Goal: Navigation & Orientation: Find specific page/section

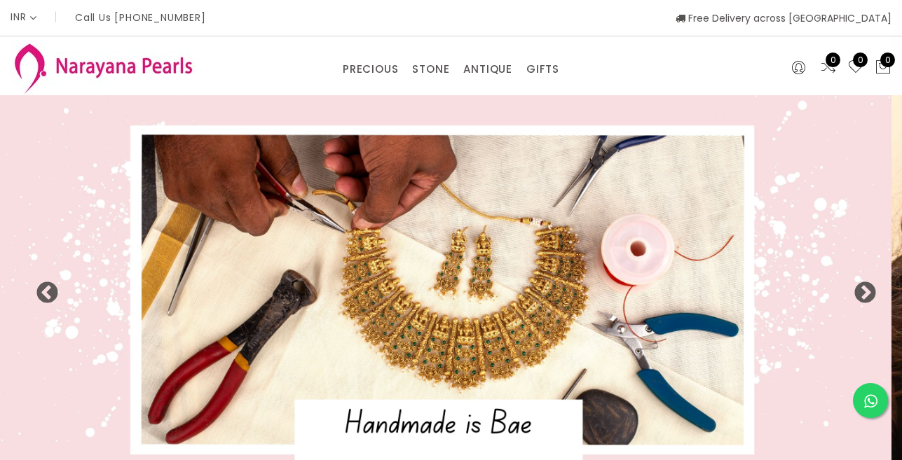
select select "INR"
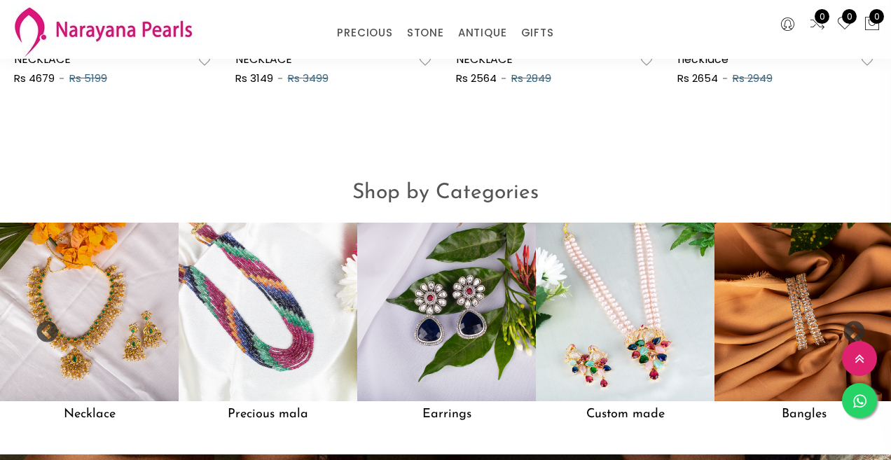
scroll to position [971, 0]
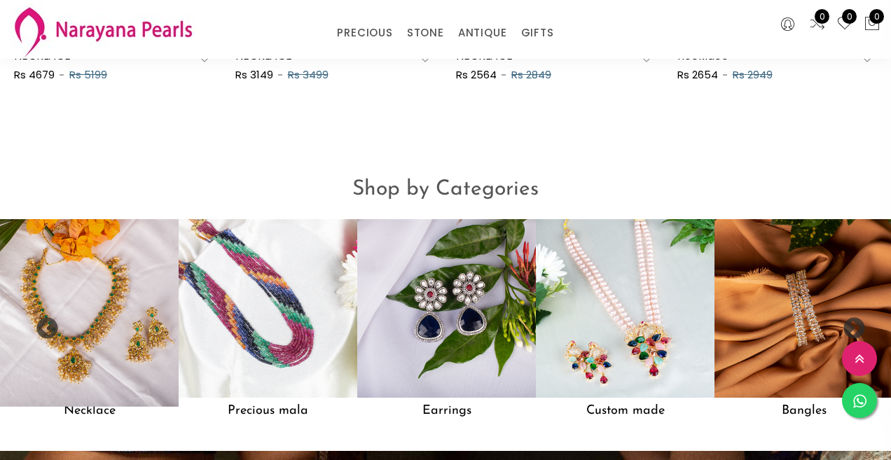
click at [107, 294] on img at bounding box center [89, 308] width 197 height 197
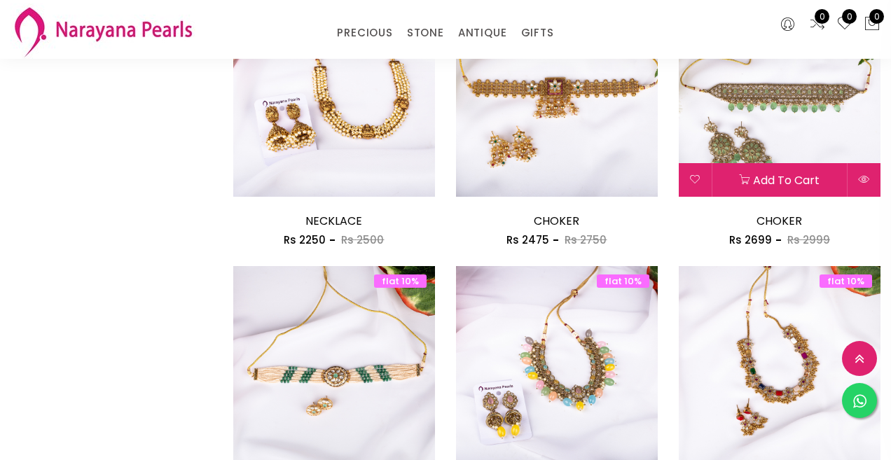
scroll to position [1752, 0]
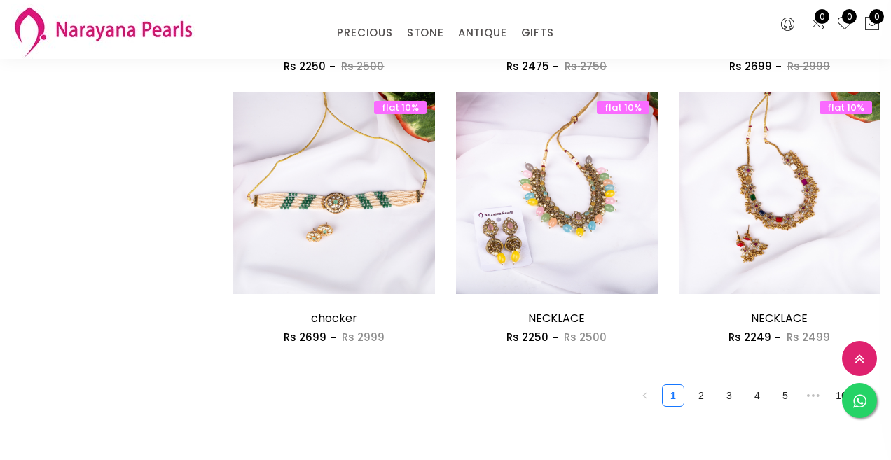
click at [700, 399] on link "2" at bounding box center [701, 395] width 21 height 21
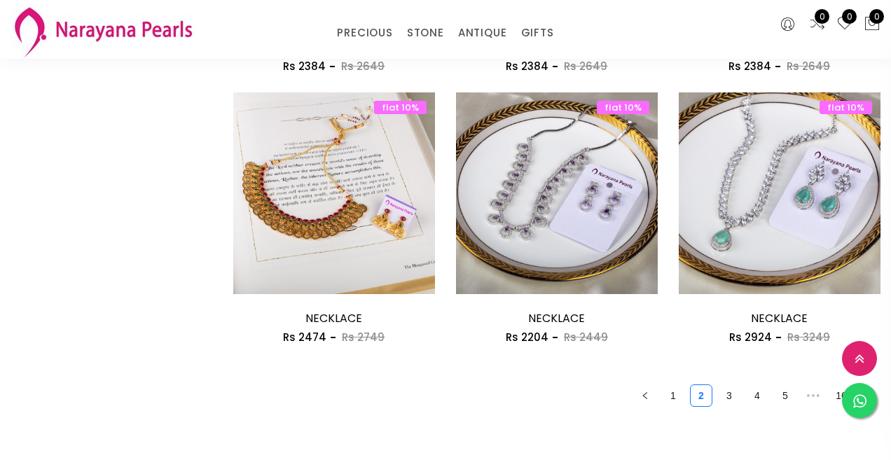
scroll to position [1962, 0]
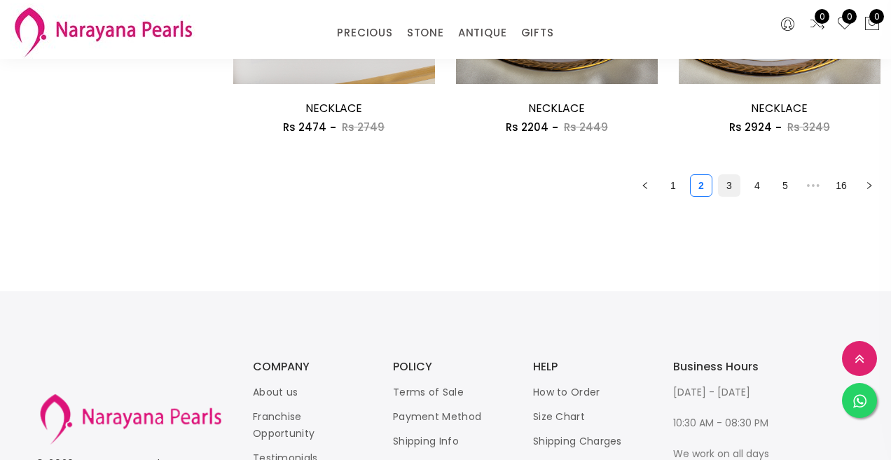
click at [730, 179] on link "3" at bounding box center [729, 185] width 21 height 21
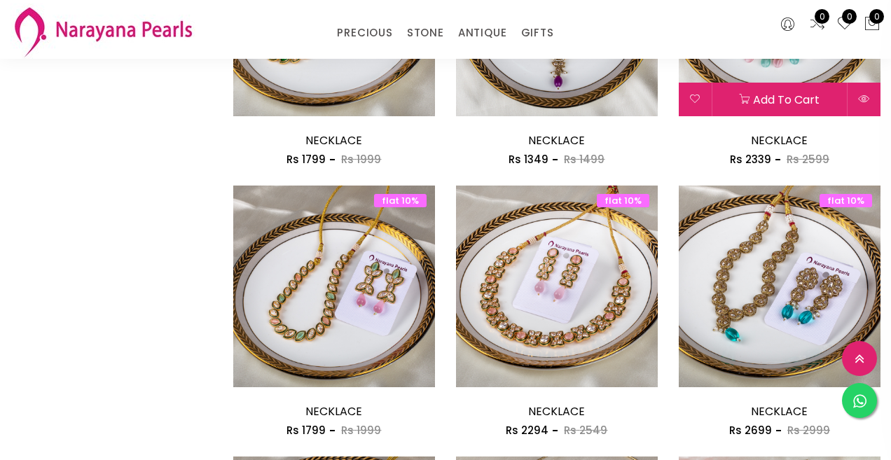
scroll to position [1121, 0]
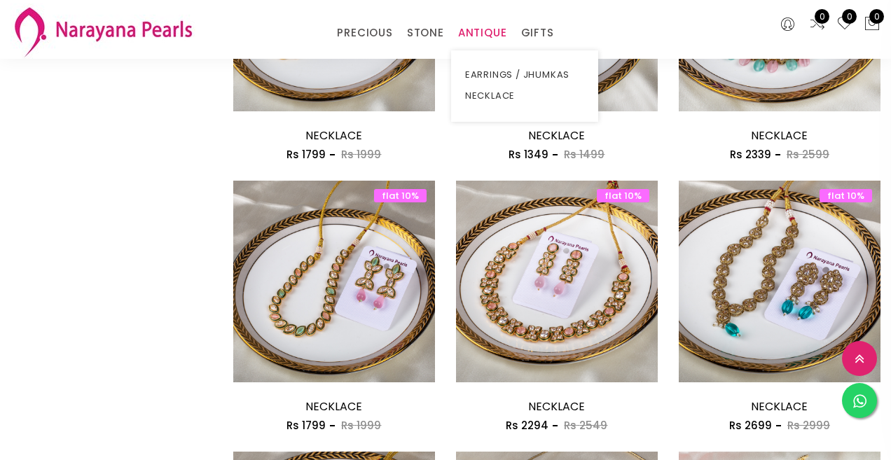
click at [483, 38] on link "ANTIQUE" at bounding box center [482, 32] width 49 height 21
click at [515, 92] on link "NECKLACE" at bounding box center [524, 95] width 119 height 21
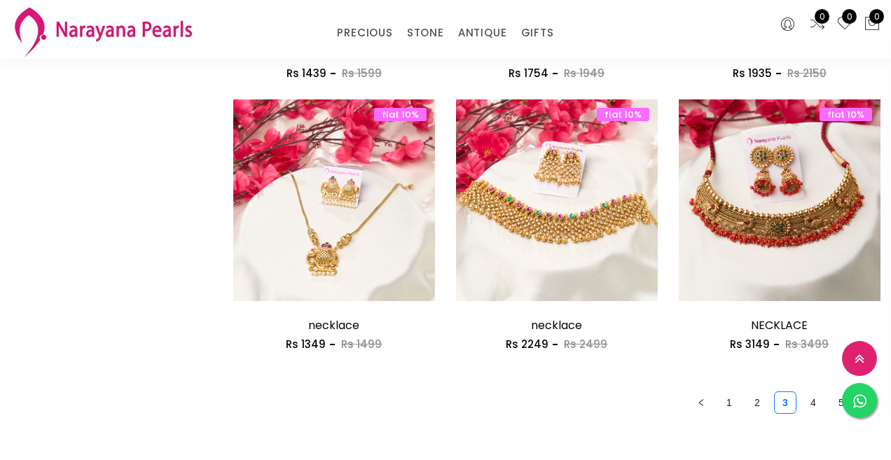
scroll to position [1892, 0]
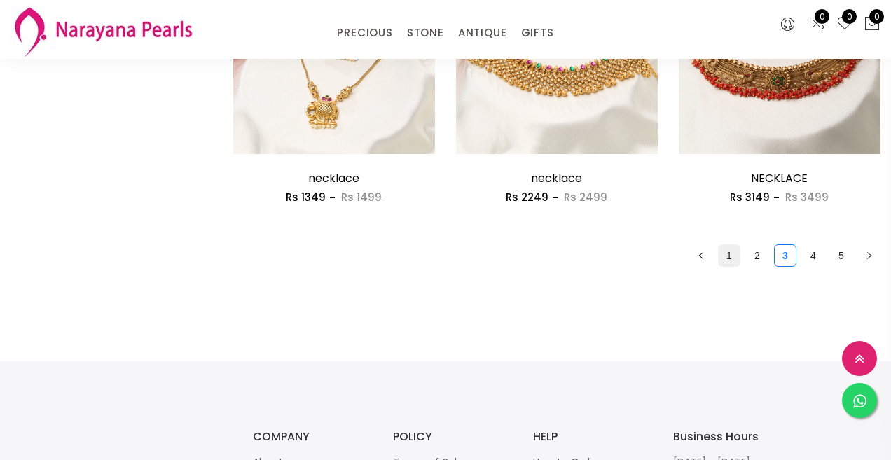
click at [734, 253] on link "1" at bounding box center [729, 255] width 21 height 21
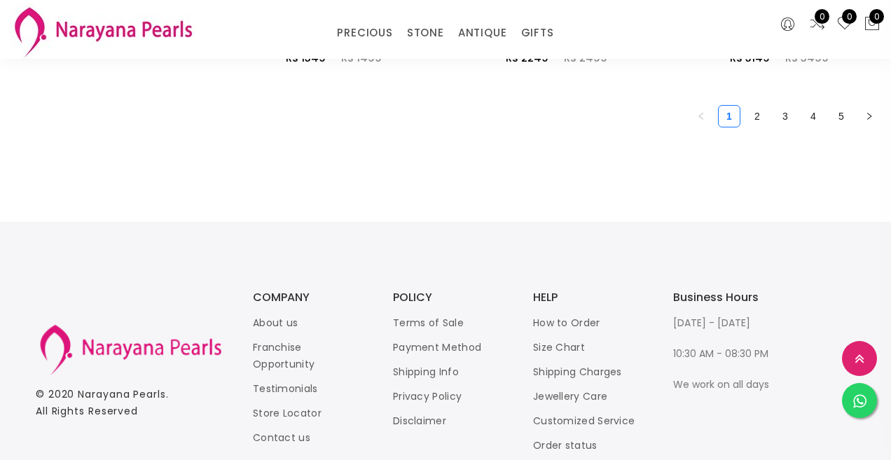
scroll to position [2032, 0]
click at [756, 110] on link "2" at bounding box center [757, 115] width 21 height 21
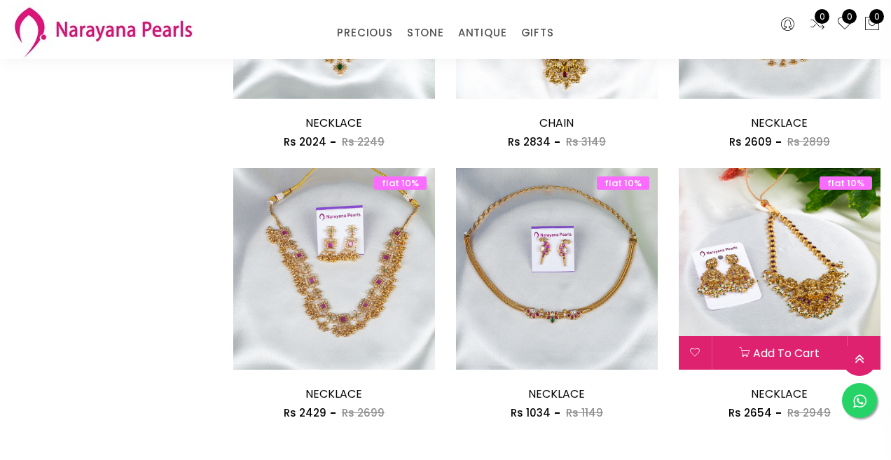
scroll to position [1752, 0]
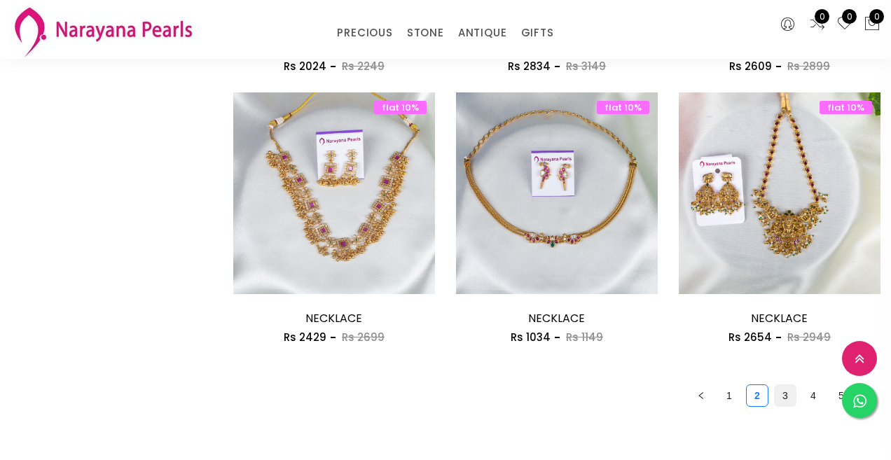
click at [788, 395] on link "3" at bounding box center [785, 395] width 21 height 21
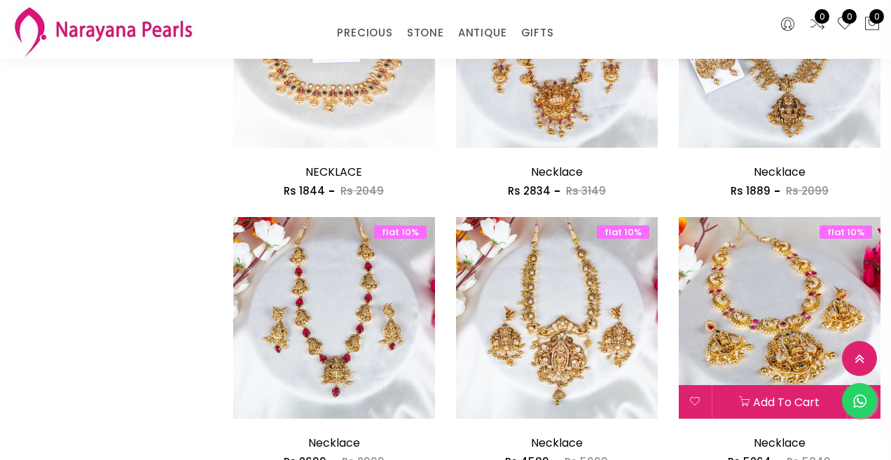
scroll to position [841, 0]
